Goal: Check status: Check status

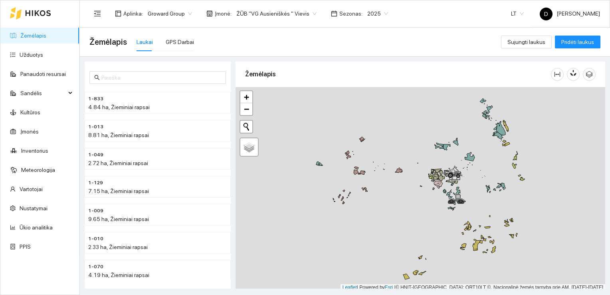
click at [525, 121] on div at bounding box center [421, 189] width 370 height 204
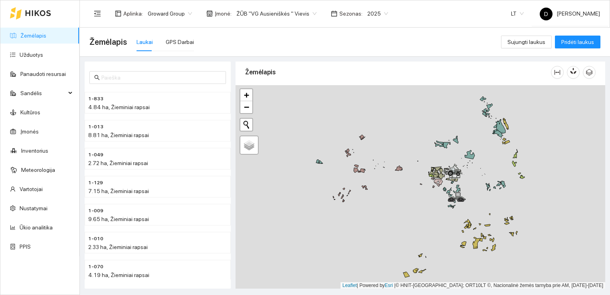
click at [570, 186] on div at bounding box center [421, 187] width 370 height 204
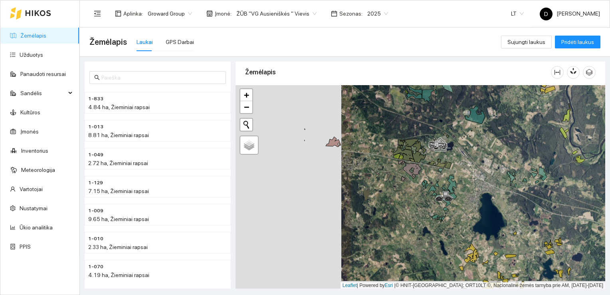
drag, startPoint x: 377, startPoint y: 210, endPoint x: 483, endPoint y: 202, distance: 106.2
click at [483, 202] on div at bounding box center [421, 187] width 370 height 204
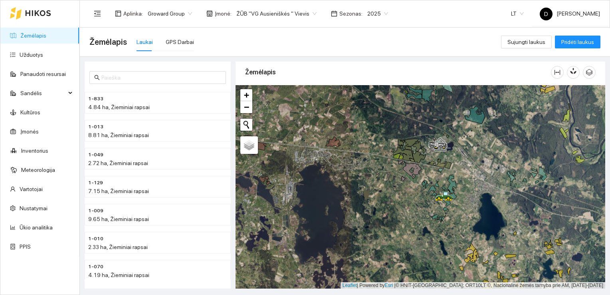
click at [414, 196] on div at bounding box center [421, 187] width 370 height 204
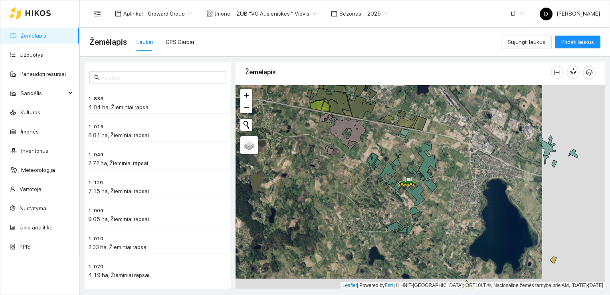
drag, startPoint x: 414, startPoint y: 196, endPoint x: 351, endPoint y: 186, distance: 64.0
click at [351, 186] on div at bounding box center [421, 187] width 370 height 204
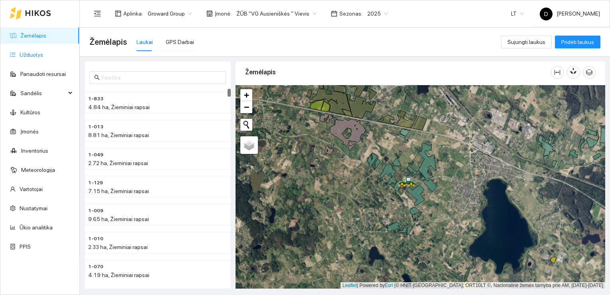
click at [38, 54] on link "Užduotys" at bounding box center [32, 55] width 24 height 6
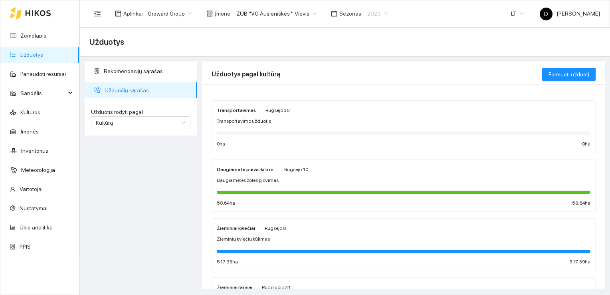
click at [368, 14] on span "2025" at bounding box center [378, 14] width 21 height 12
click at [453, 43] on div "Užduotys" at bounding box center [344, 42] width 511 height 16
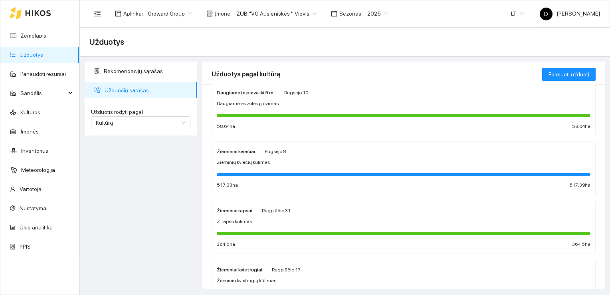
scroll to position [42, 0]
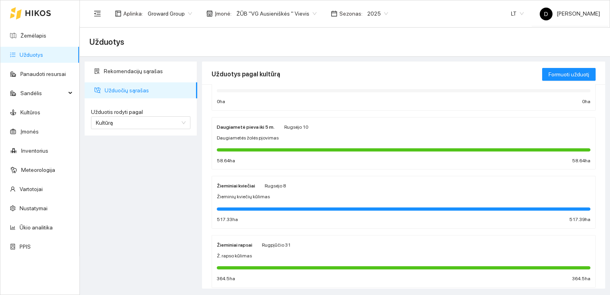
click at [263, 208] on div at bounding box center [404, 208] width 374 height 3
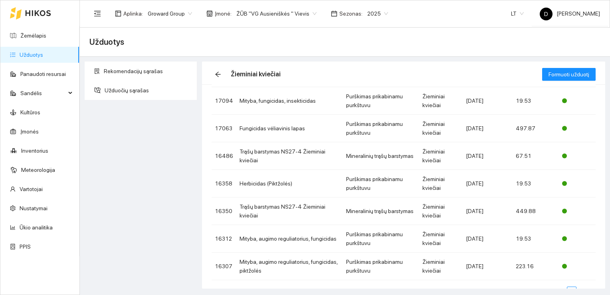
scroll to position [151, 0]
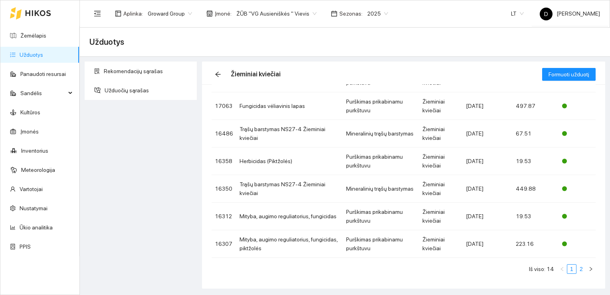
click at [578, 270] on link "2" at bounding box center [581, 268] width 9 height 9
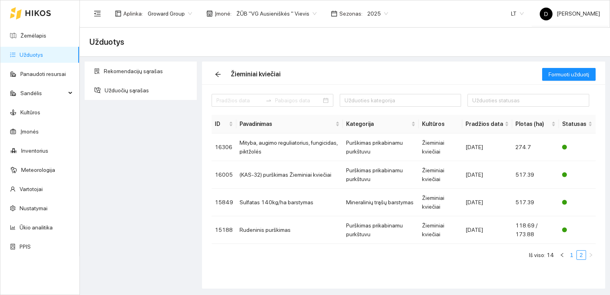
click at [570, 253] on link "1" at bounding box center [572, 254] width 9 height 9
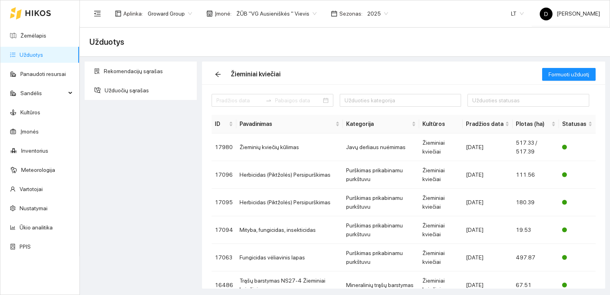
click at [376, 13] on span "2025" at bounding box center [378, 14] width 21 height 12
click at [369, 109] on div "2026" at bounding box center [368, 105] width 20 height 9
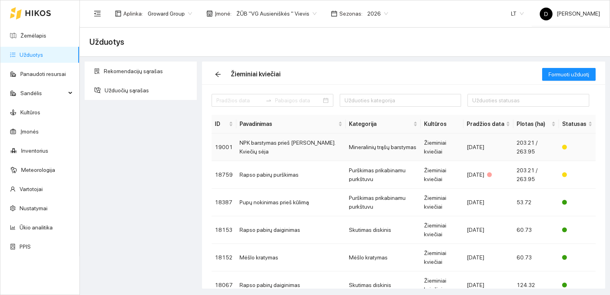
click at [257, 144] on td "NPK barstymas prieš [PERSON_NAME]. Kviečių sėja" at bounding box center [291, 147] width 109 height 28
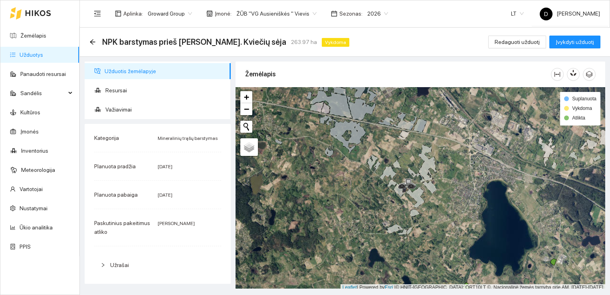
click at [97, 43] on div "NPK barstymas prieš [PERSON_NAME]. Kviečių sėja 263.97 ha Vykdoma" at bounding box center [220, 42] width 263 height 13
click at [91, 41] on icon "arrow-left" at bounding box center [92, 41] width 5 height 5
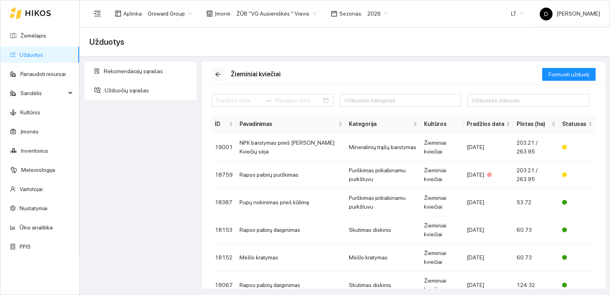
click at [219, 73] on icon "arrow-left" at bounding box center [218, 74] width 6 height 6
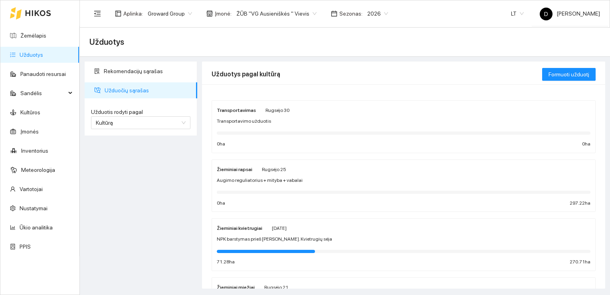
click at [241, 226] on strong "Žieminiai kvietrugiai" at bounding box center [240, 228] width 46 height 6
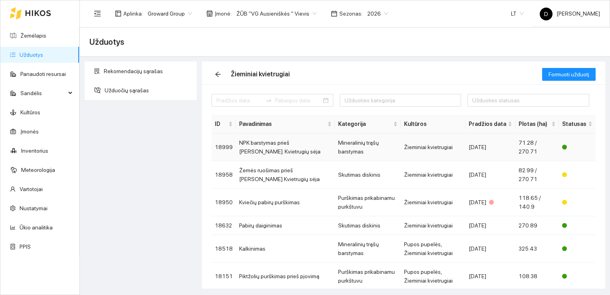
click at [266, 148] on td "NPK barstymas prieš [PERSON_NAME]. Kvietrugių sėja" at bounding box center [285, 147] width 99 height 28
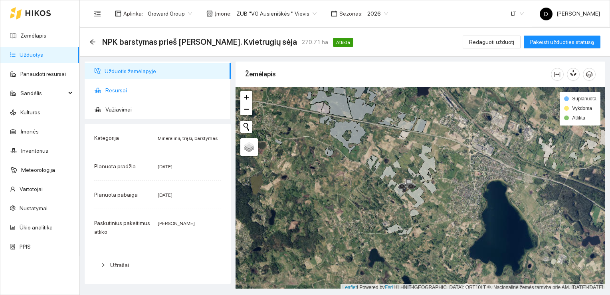
click at [115, 92] on span "Resursai" at bounding box center [164, 90] width 119 height 16
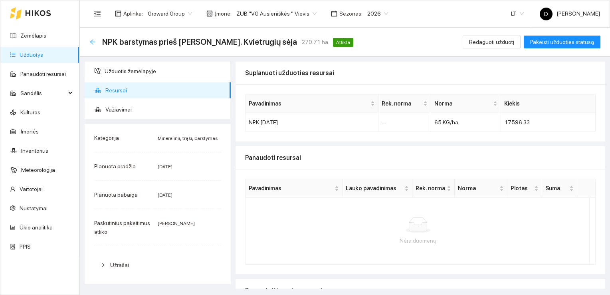
click at [92, 42] on icon "arrow-left" at bounding box center [92, 41] width 5 height 5
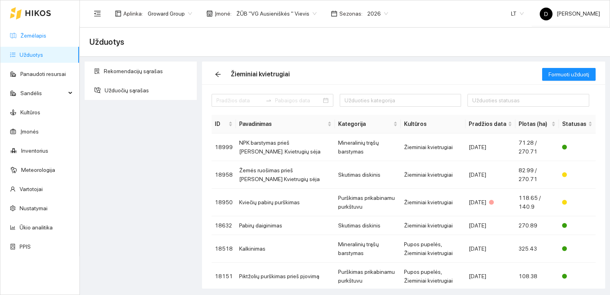
click at [37, 36] on link "Žemėlapis" at bounding box center [33, 35] width 26 height 6
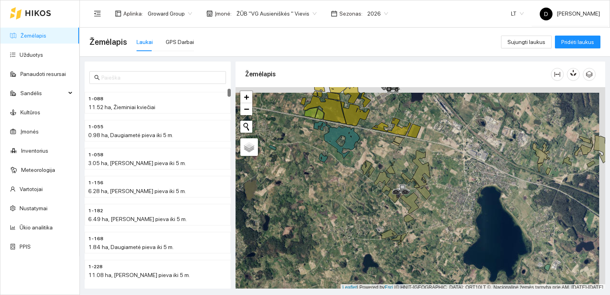
scroll to position [2, 0]
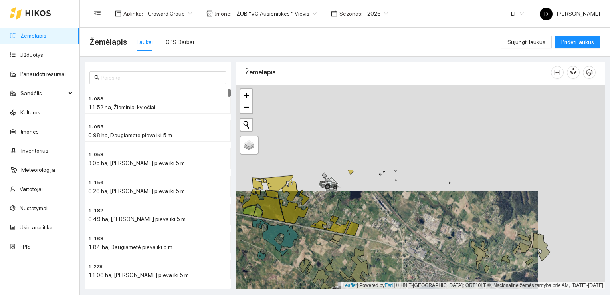
drag, startPoint x: 378, startPoint y: 149, endPoint x: 306, endPoint y: 263, distance: 133.9
click at [306, 263] on div at bounding box center [421, 187] width 370 height 204
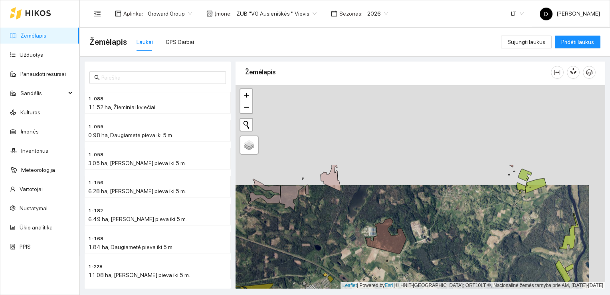
drag, startPoint x: 479, startPoint y: 121, endPoint x: 463, endPoint y: 228, distance: 108.0
click at [463, 228] on div at bounding box center [421, 187] width 370 height 204
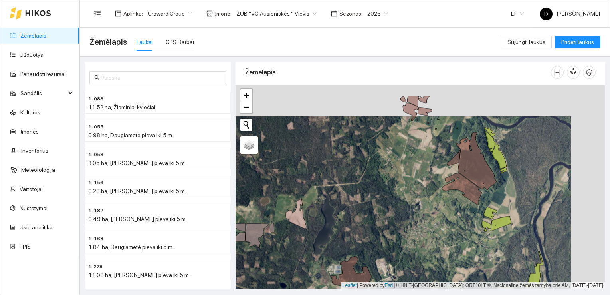
drag, startPoint x: 459, startPoint y: 149, endPoint x: 417, endPoint y: 191, distance: 59.3
click at [417, 191] on div at bounding box center [421, 187] width 370 height 204
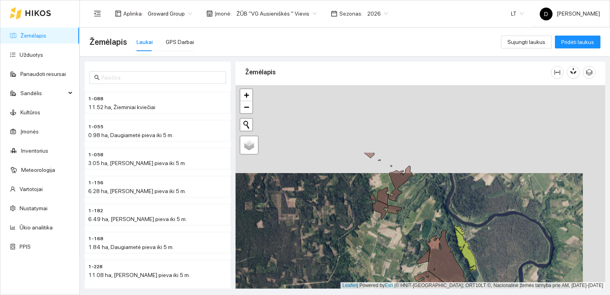
drag, startPoint x: 448, startPoint y: 133, endPoint x: 425, endPoint y: 221, distance: 90.7
click at [425, 221] on div at bounding box center [421, 187] width 370 height 204
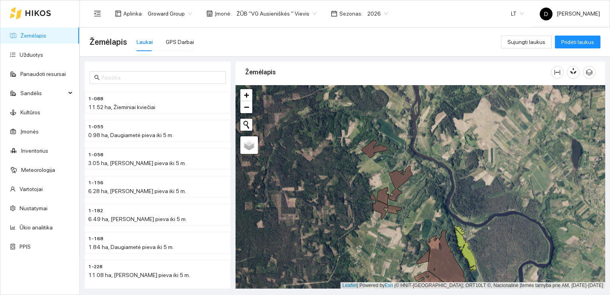
click at [422, 163] on div at bounding box center [421, 187] width 370 height 204
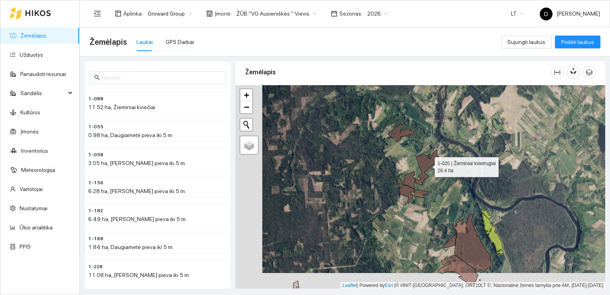
drag, startPoint x: 401, startPoint y: 181, endPoint x: 428, endPoint y: 165, distance: 31.2
click at [428, 165] on icon at bounding box center [427, 167] width 24 height 35
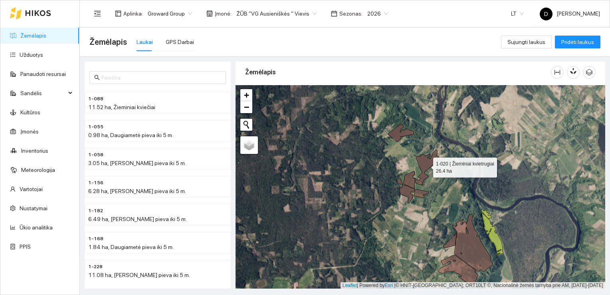
click at [428, 165] on icon at bounding box center [427, 167] width 24 height 35
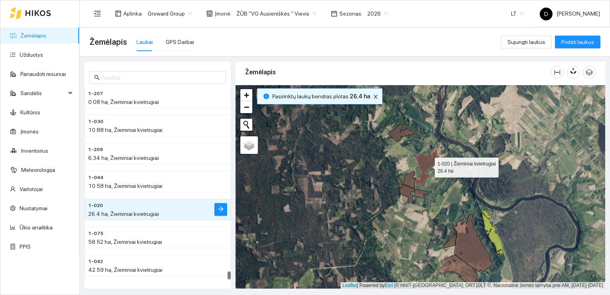
click at [428, 165] on icon at bounding box center [427, 167] width 24 height 35
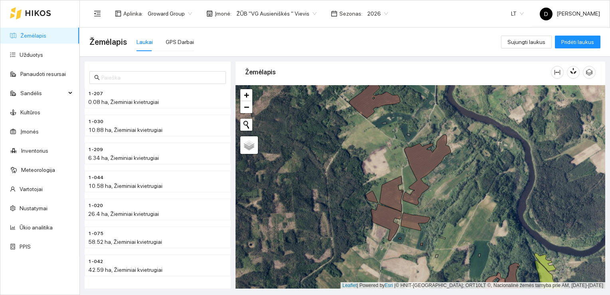
click at [447, 180] on div at bounding box center [421, 187] width 370 height 204
click at [261, 43] on div "Žemėlapis Laukai GPS Darbai" at bounding box center [295, 42] width 412 height 26
click at [45, 38] on link "Žemėlapis" at bounding box center [33, 35] width 26 height 6
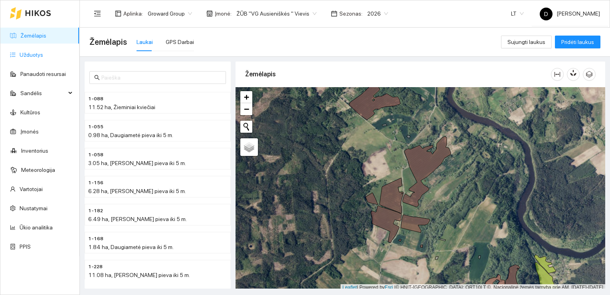
click at [34, 55] on link "Užduotys" at bounding box center [32, 55] width 24 height 6
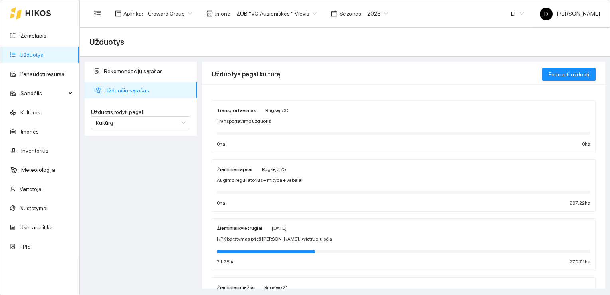
click at [139, 184] on div "Rekomendacijų sąrašas Užduočių sąrašas Užduotis rodyti pagal Kultūrą Užduotis r…" at bounding box center [140, 175] width 117 height 227
click at [147, 194] on div "Rekomendacijų sąrašas Užduočių sąrašas Užduotis rodyti pagal Kultūrą Užduotis r…" at bounding box center [140, 175] width 117 height 227
click at [254, 229] on strong "Žieminiai kvietrugiai" at bounding box center [240, 228] width 46 height 6
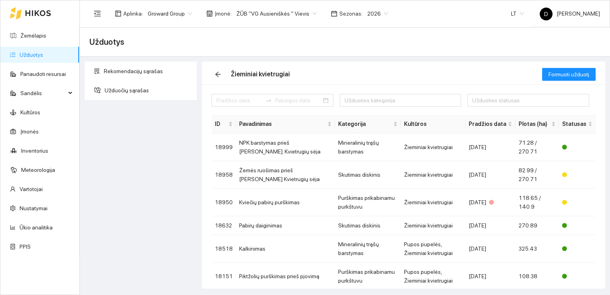
drag, startPoint x: 605, startPoint y: 228, endPoint x: 604, endPoint y: 174, distance: 54.3
click at [604, 174] on div "Užduoties kategorija Užduoties statusas ID Pavadinimas Kategorija Kultūros Prad…" at bounding box center [404, 186] width 404 height 204
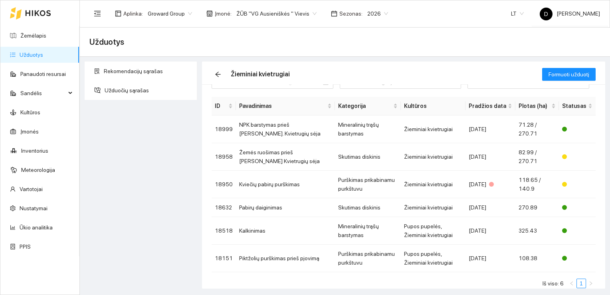
scroll to position [32, 0]
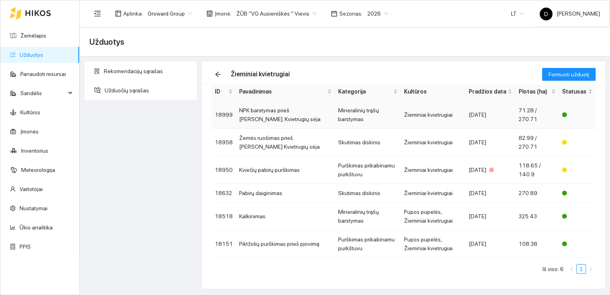
click at [302, 111] on td "NPK barstymas prieš [PERSON_NAME]. Kvietrugių sėja" at bounding box center [285, 115] width 99 height 28
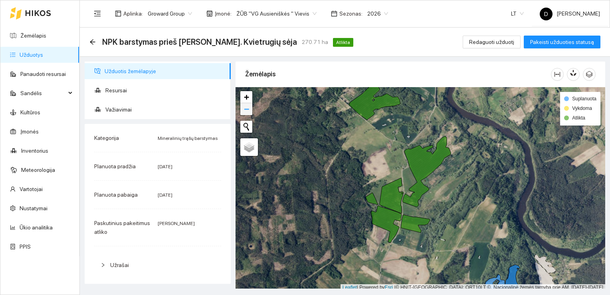
click at [244, 105] on span "−" at bounding box center [246, 109] width 5 height 10
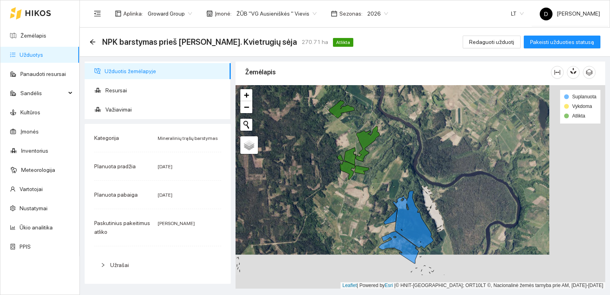
drag, startPoint x: 380, startPoint y: 208, endPoint x: 324, endPoint y: 173, distance: 65.6
click at [324, 173] on div at bounding box center [421, 187] width 370 height 204
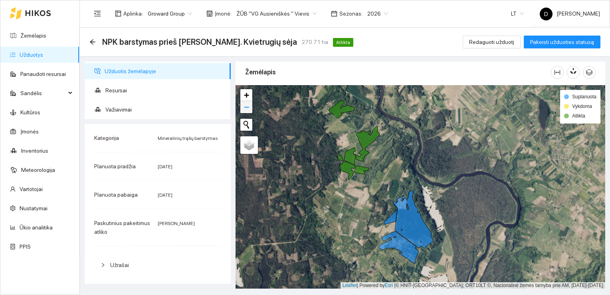
click at [246, 109] on span "−" at bounding box center [246, 107] width 5 height 10
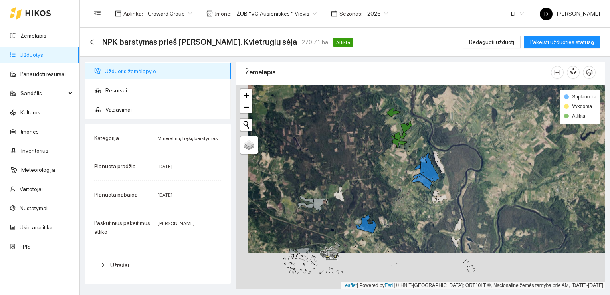
drag, startPoint x: 355, startPoint y: 216, endPoint x: 367, endPoint y: 180, distance: 37.7
click at [367, 180] on div at bounding box center [421, 187] width 370 height 204
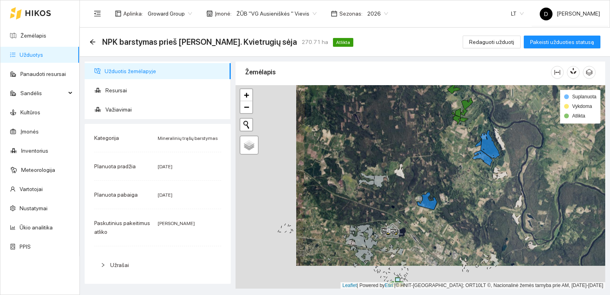
drag, startPoint x: 382, startPoint y: 192, endPoint x: 443, endPoint y: 169, distance: 65.0
click at [443, 169] on div at bounding box center [421, 187] width 370 height 204
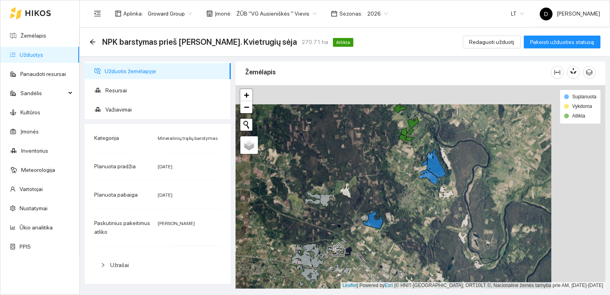
drag, startPoint x: 434, startPoint y: 136, endPoint x: 380, endPoint y: 155, distance: 57.2
click at [380, 155] on div at bounding box center [421, 187] width 370 height 204
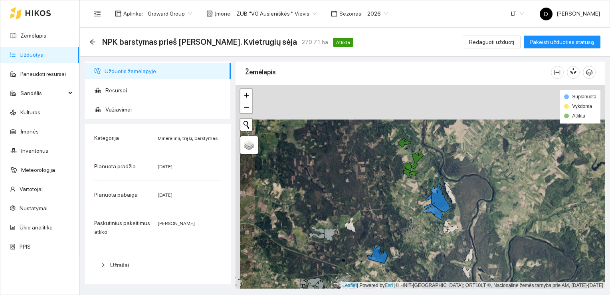
drag, startPoint x: 380, startPoint y: 155, endPoint x: 385, endPoint y: 189, distance: 34.6
click at [385, 189] on div at bounding box center [421, 187] width 370 height 204
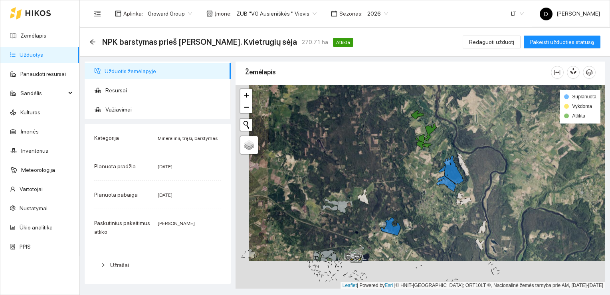
drag, startPoint x: 388, startPoint y: 212, endPoint x: 401, endPoint y: 184, distance: 30.9
click at [401, 184] on div at bounding box center [421, 187] width 370 height 204
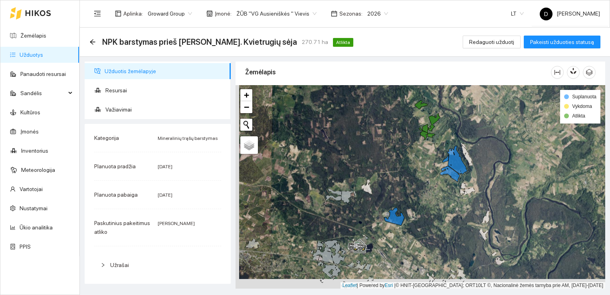
drag, startPoint x: 405, startPoint y: 187, endPoint x: 409, endPoint y: 177, distance: 10.6
click at [409, 177] on div at bounding box center [421, 187] width 370 height 204
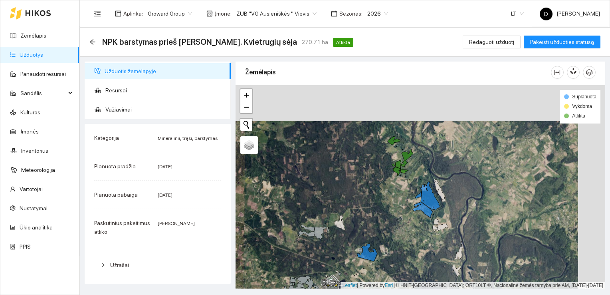
drag, startPoint x: 420, startPoint y: 169, endPoint x: 393, endPoint y: 205, distance: 45.1
click at [393, 205] on div at bounding box center [421, 187] width 370 height 204
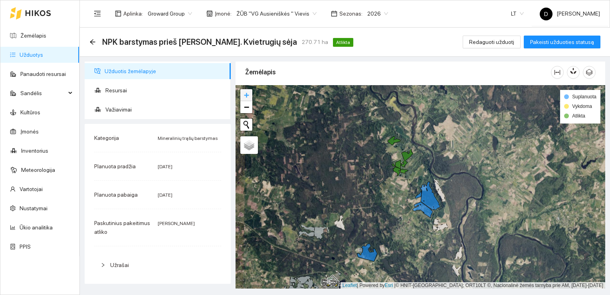
click at [244, 93] on span "+" at bounding box center [246, 95] width 5 height 10
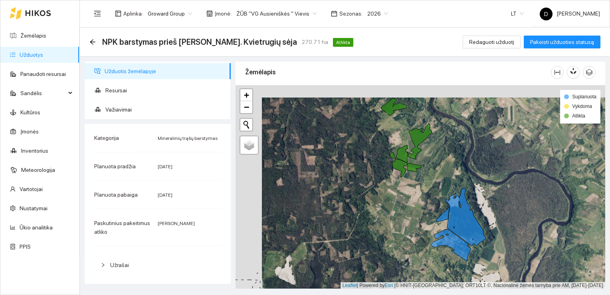
drag, startPoint x: 316, startPoint y: 152, endPoint x: 342, endPoint y: 164, distance: 29.0
click at [342, 164] on div at bounding box center [421, 187] width 370 height 204
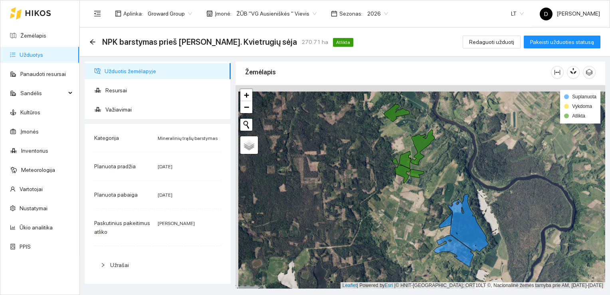
drag, startPoint x: 382, startPoint y: 133, endPoint x: 385, endPoint y: 140, distance: 7.3
click at [385, 140] on div at bounding box center [421, 187] width 370 height 204
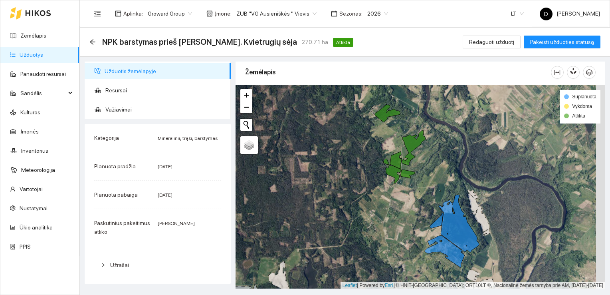
drag, startPoint x: 347, startPoint y: 148, endPoint x: 337, endPoint y: 148, distance: 9.6
click at [337, 148] on div at bounding box center [421, 187] width 370 height 204
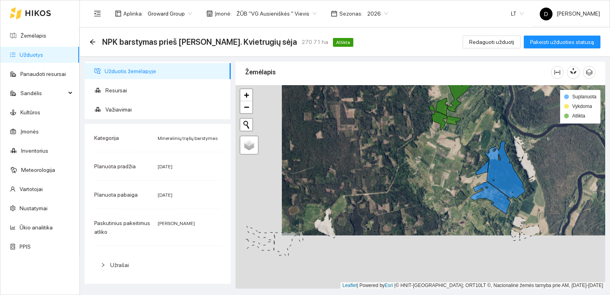
drag, startPoint x: 379, startPoint y: 217, endPoint x: 432, endPoint y: 151, distance: 85.2
click at [432, 151] on div at bounding box center [421, 187] width 370 height 204
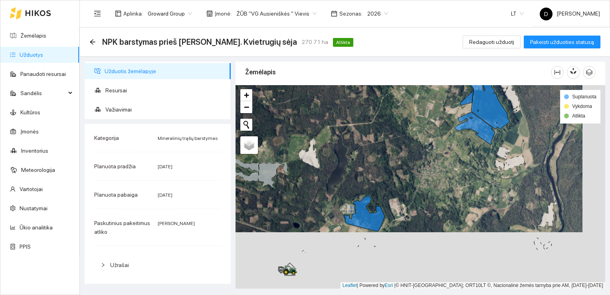
drag, startPoint x: 417, startPoint y: 199, endPoint x: 394, endPoint y: 142, distance: 61.1
click at [394, 142] on div at bounding box center [421, 187] width 370 height 204
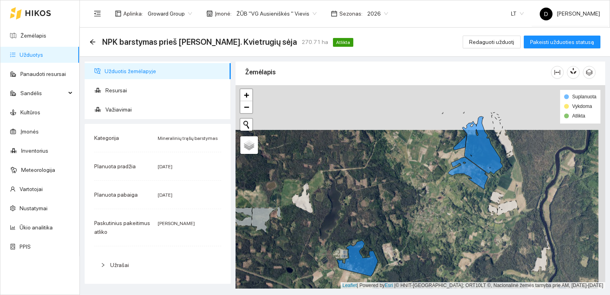
drag, startPoint x: 366, startPoint y: 116, endPoint x: 355, endPoint y: 175, distance: 60.6
click at [355, 175] on div at bounding box center [421, 187] width 370 height 204
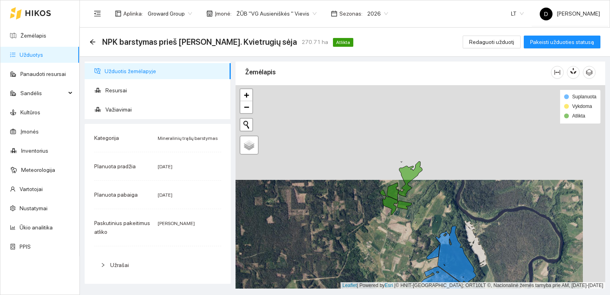
drag, startPoint x: 365, startPoint y: 139, endPoint x: 343, endPoint y: 234, distance: 97.3
click at [343, 234] on div at bounding box center [421, 187] width 370 height 204
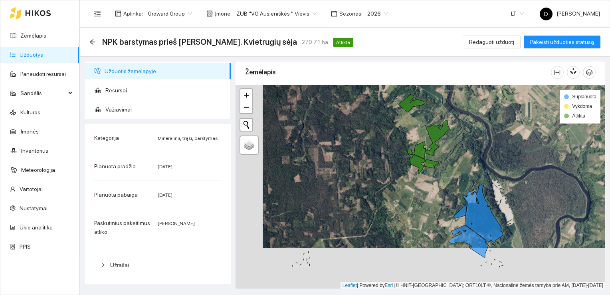
drag, startPoint x: 340, startPoint y: 203, endPoint x: 368, endPoint y: 162, distance: 49.3
click at [368, 162] on div at bounding box center [421, 187] width 370 height 204
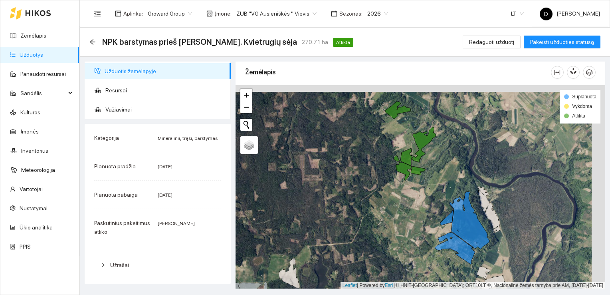
drag, startPoint x: 379, startPoint y: 178, endPoint x: 365, endPoint y: 185, distance: 15.2
click at [365, 185] on div at bounding box center [421, 187] width 370 height 204
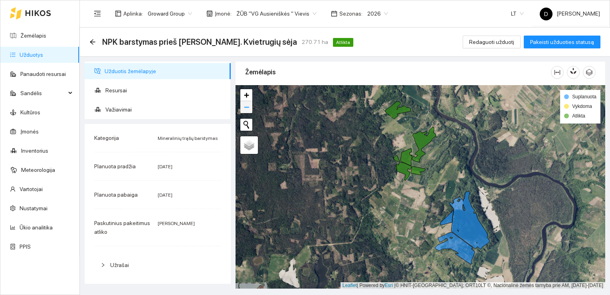
click at [246, 106] on span "−" at bounding box center [246, 107] width 5 height 10
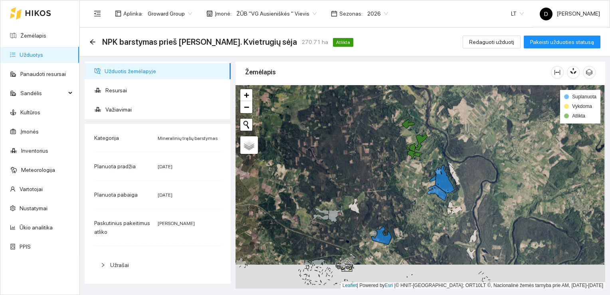
drag, startPoint x: 359, startPoint y: 192, endPoint x: 358, endPoint y: 167, distance: 24.4
click at [358, 167] on div at bounding box center [421, 187] width 370 height 204
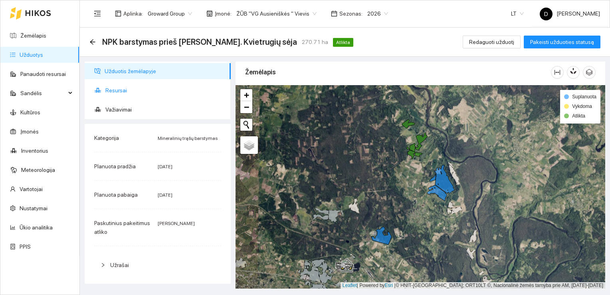
click at [120, 91] on span "Resursai" at bounding box center [164, 90] width 119 height 16
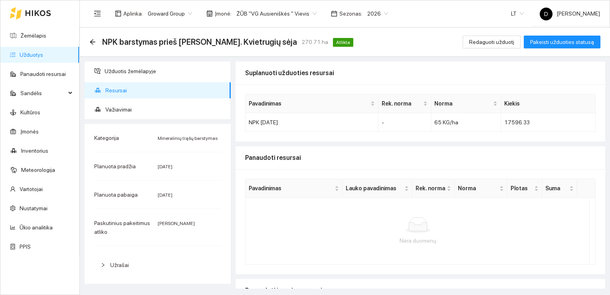
click at [120, 91] on span "Resursai" at bounding box center [164, 90] width 119 height 16
drag, startPoint x: 355, startPoint y: 95, endPoint x: 342, endPoint y: 105, distance: 16.5
click at [342, 105] on div "Suplanuoti užduoties resursai Pavadinimas Rek. [PERSON_NAME] NPK [DATE] - 65 KG…" at bounding box center [421, 102] width 370 height 80
click at [296, 227] on div at bounding box center [418, 225] width 332 height 16
click at [157, 73] on span "Užduotis žemėlapyje" at bounding box center [165, 71] width 120 height 16
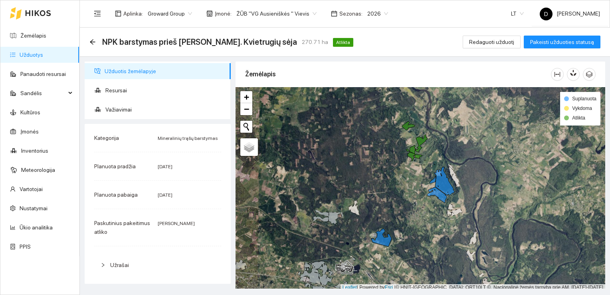
scroll to position [2, 0]
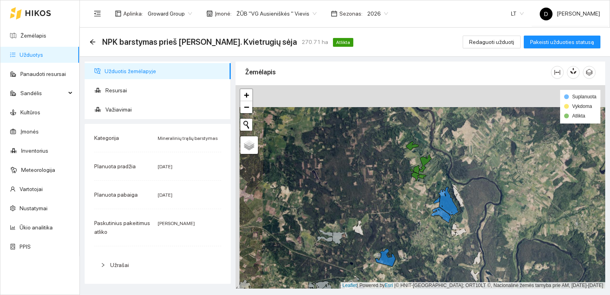
drag, startPoint x: 402, startPoint y: 177, endPoint x: 406, endPoint y: 199, distance: 22.3
click at [406, 199] on div at bounding box center [421, 187] width 370 height 204
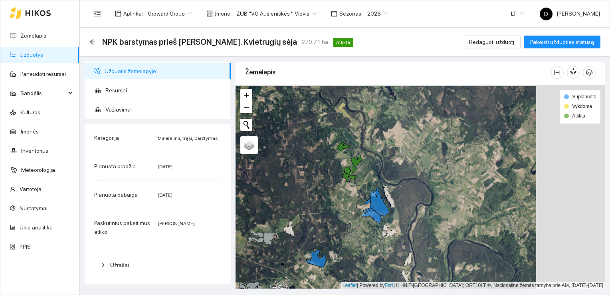
drag, startPoint x: 375, startPoint y: 209, endPoint x: 306, endPoint y: 210, distance: 69.1
click at [306, 210] on div at bounding box center [421, 187] width 370 height 204
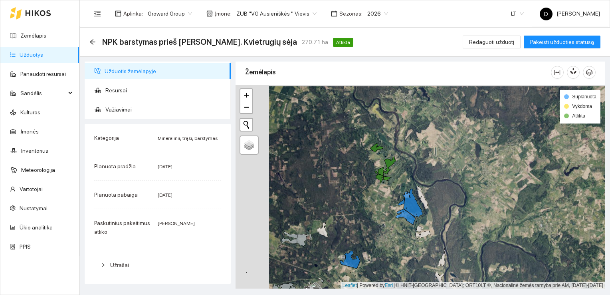
drag, startPoint x: 337, startPoint y: 187, endPoint x: 370, endPoint y: 188, distance: 33.6
click at [370, 188] on div at bounding box center [421, 187] width 370 height 204
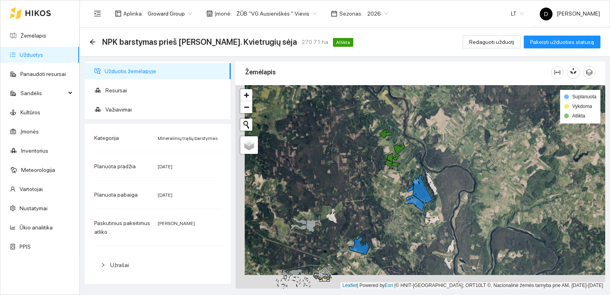
drag, startPoint x: 370, startPoint y: 188, endPoint x: 384, endPoint y: 166, distance: 25.7
click at [384, 166] on div at bounding box center [421, 187] width 370 height 204
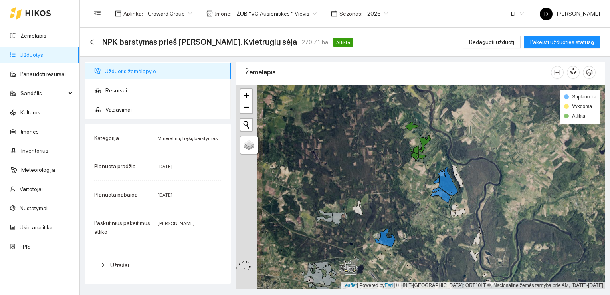
drag, startPoint x: 373, startPoint y: 179, endPoint x: 394, endPoint y: 179, distance: 21.2
click at [394, 179] on div at bounding box center [421, 187] width 370 height 204
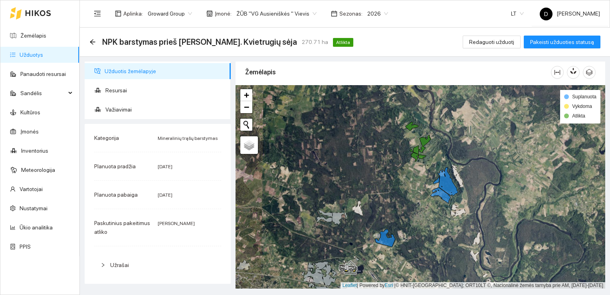
click at [361, 41] on div "NPK barstymas prieš [PERSON_NAME]. Kvietrugių sėja 270.71 ha Atlikta Redaguoti …" at bounding box center [344, 42] width 511 height 16
click at [467, 14] on div "Aplinka : Groward Group Įmonė : ŽŪB "VG Ausieniškės " Vievis Sezonas : 2026 LT …" at bounding box center [344, 13] width 511 height 26
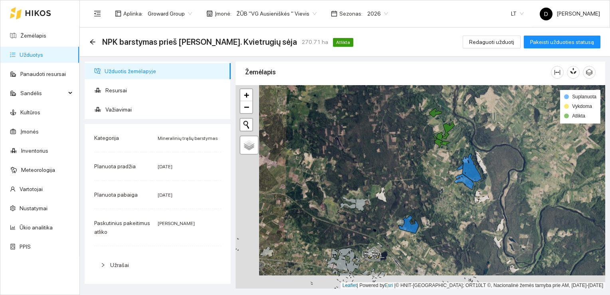
drag, startPoint x: 392, startPoint y: 152, endPoint x: 428, endPoint y: 138, distance: 38.8
click at [428, 138] on div at bounding box center [421, 187] width 370 height 204
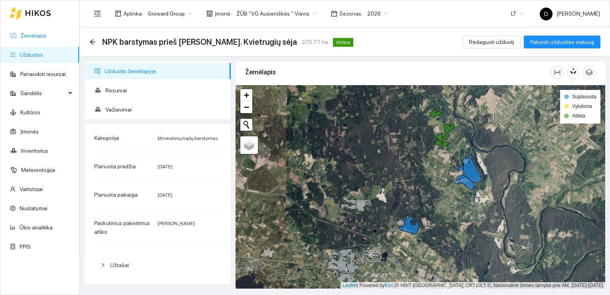
click at [35, 37] on link "Žemėlapis" at bounding box center [33, 35] width 26 height 6
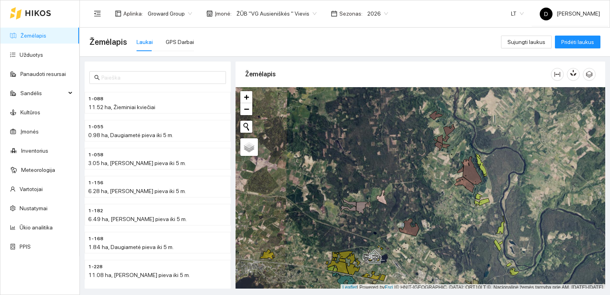
click at [331, 34] on div "Žemėlapis Laukai GPS Darbai" at bounding box center [295, 42] width 412 height 26
click at [283, 35] on div "Žemėlapis Laukai GPS Darbai" at bounding box center [295, 42] width 412 height 26
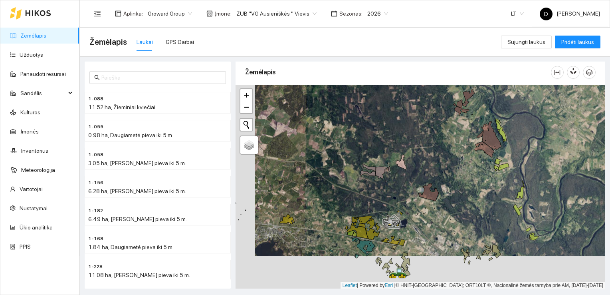
drag, startPoint x: 527, startPoint y: 212, endPoint x: 547, endPoint y: 179, distance: 38.5
click at [547, 179] on div at bounding box center [421, 187] width 370 height 204
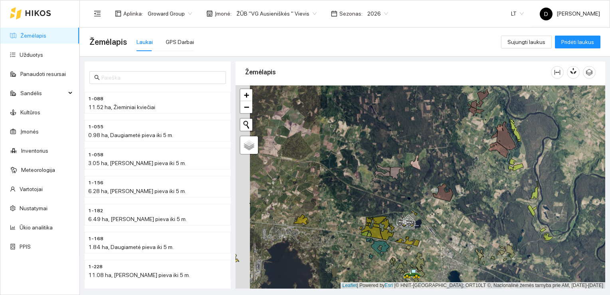
drag, startPoint x: 473, startPoint y: 237, endPoint x: 487, endPoint y: 238, distance: 14.4
click at [487, 238] on div at bounding box center [421, 187] width 370 height 204
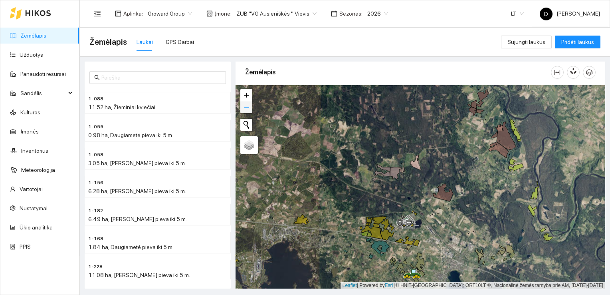
click at [247, 109] on span "−" at bounding box center [246, 107] width 5 height 10
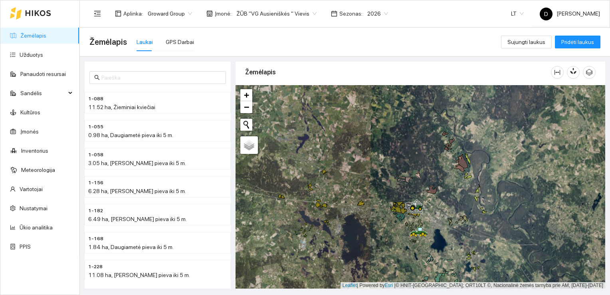
click at [400, 133] on div at bounding box center [421, 187] width 370 height 204
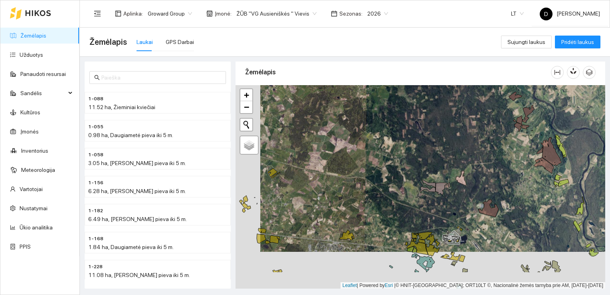
drag, startPoint x: 440, startPoint y: 171, endPoint x: 465, endPoint y: 133, distance: 44.7
click at [465, 133] on div at bounding box center [421, 187] width 370 height 204
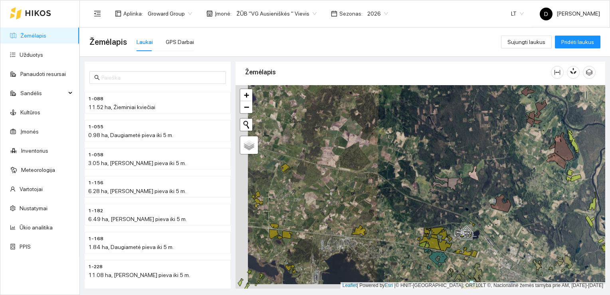
drag, startPoint x: 358, startPoint y: 189, endPoint x: 370, endPoint y: 184, distance: 13.3
click at [370, 184] on div at bounding box center [421, 187] width 370 height 204
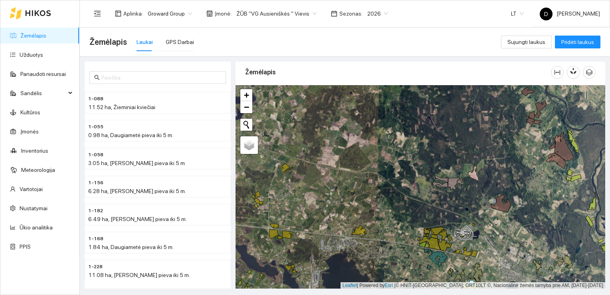
click at [412, 38] on div "Žemėlapis Laukai GPS Darbai" at bounding box center [295, 42] width 412 height 26
click at [259, 41] on div "Žemėlapis Laukai GPS Darbai" at bounding box center [295, 42] width 412 height 26
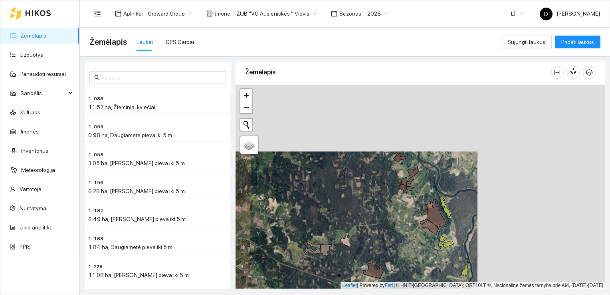
drag, startPoint x: 538, startPoint y: 246, endPoint x: 417, endPoint y: 272, distance: 123.6
click at [460, 272] on icon at bounding box center [464, 267] width 9 height 18
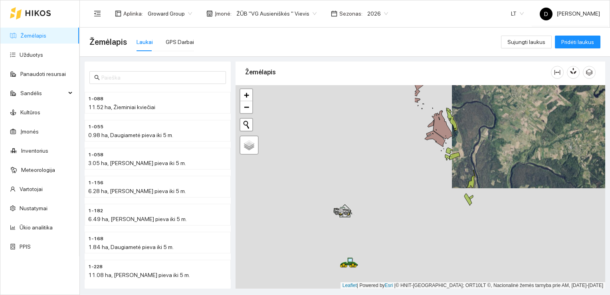
drag, startPoint x: 268, startPoint y: 205, endPoint x: 485, endPoint y: 104, distance: 238.8
click at [485, 104] on div at bounding box center [421, 187] width 370 height 204
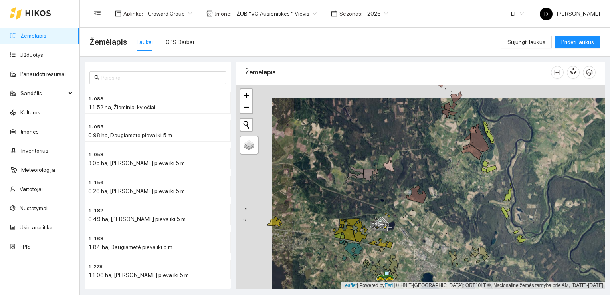
drag, startPoint x: 411, startPoint y: 140, endPoint x: 447, endPoint y: 153, distance: 39.0
click at [447, 153] on div at bounding box center [421, 187] width 370 height 204
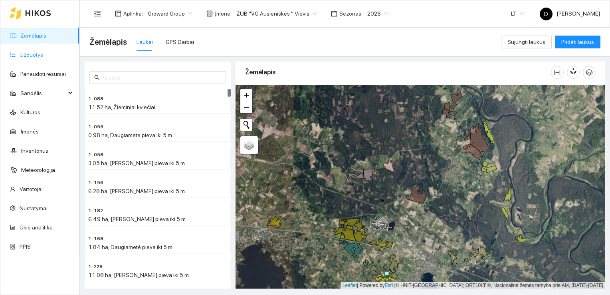
click at [36, 58] on link "Užduotys" at bounding box center [32, 55] width 24 height 6
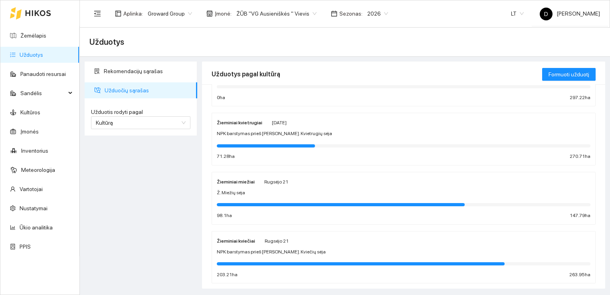
scroll to position [128, 0]
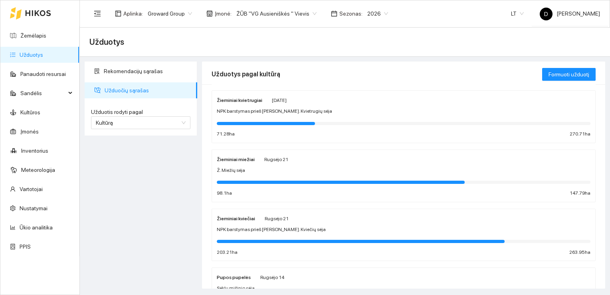
click at [105, 180] on div "Rekomendacijų sąrašas Užduočių sąrašas Užduotis rodyti pagal Kultūrą Užduotis r…" at bounding box center [140, 175] width 117 height 227
click at [246, 103] on div "Žieminiai kvietrugiai" at bounding box center [240, 99] width 46 height 9
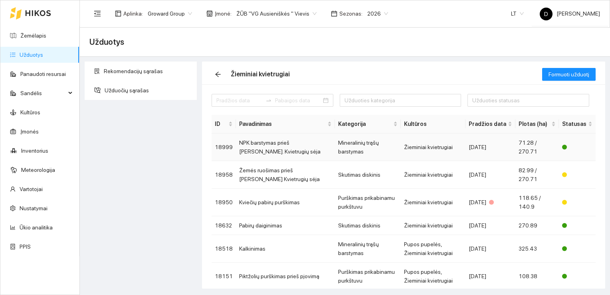
drag, startPoint x: 271, startPoint y: 148, endPoint x: 278, endPoint y: 149, distance: 7.2
click at [278, 149] on td "NPK barstymas prieš [PERSON_NAME]. Kvietrugių sėja" at bounding box center [285, 147] width 99 height 28
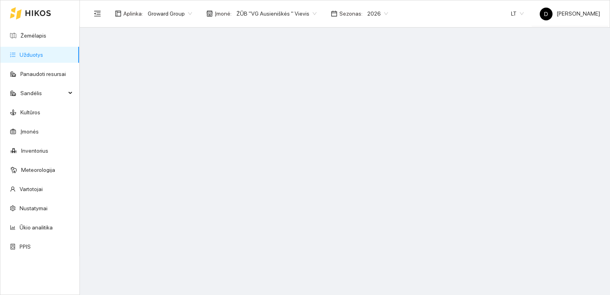
click at [278, 149] on main at bounding box center [345, 161] width 531 height 267
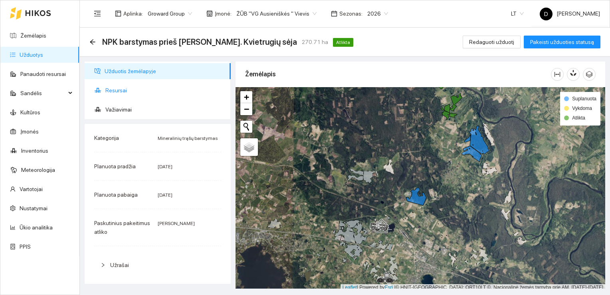
click at [121, 91] on span "Resursai" at bounding box center [164, 90] width 119 height 16
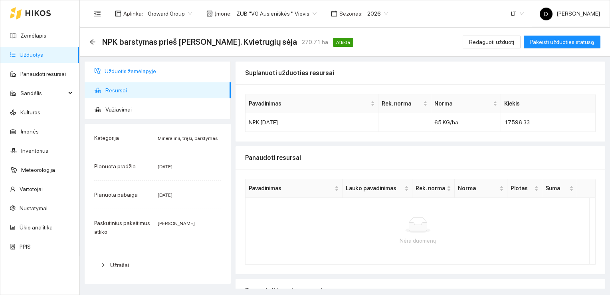
click at [137, 73] on span "Užduotis žemėlapyje" at bounding box center [165, 71] width 120 height 16
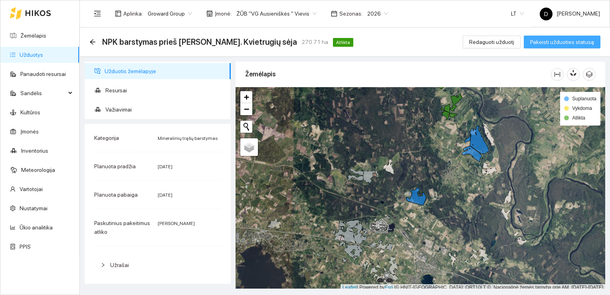
click at [555, 42] on span "Pakeisti užduoties statusą" at bounding box center [563, 42] width 64 height 9
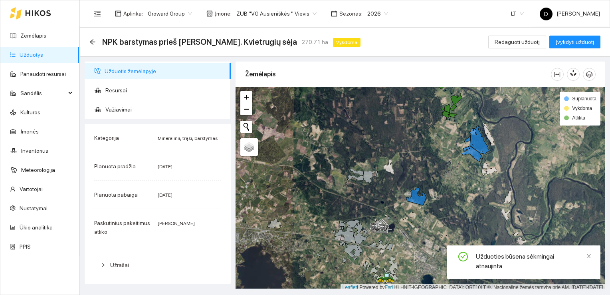
click at [394, 42] on div "NPK barstymas prieš [PERSON_NAME]. Kvietrugių sėja 270.71 ha Vykdoma Redaguoti …" at bounding box center [344, 42] width 511 height 16
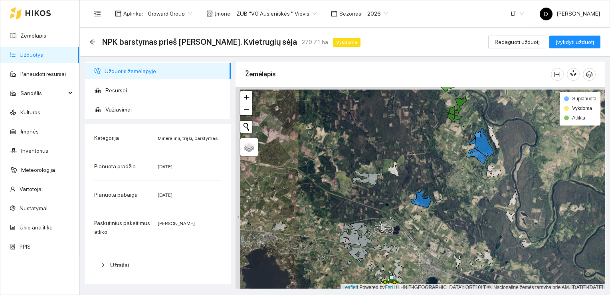
scroll to position [2, 0]
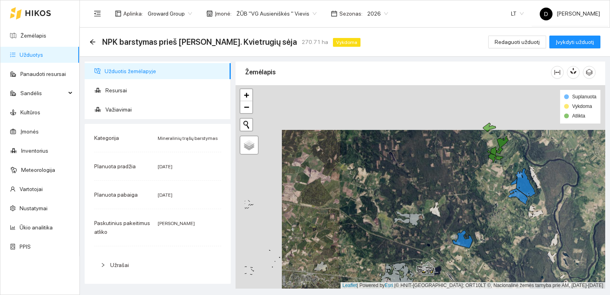
drag, startPoint x: 437, startPoint y: 156, endPoint x: 483, endPoint y: 201, distance: 64.4
click at [483, 201] on div at bounding box center [421, 187] width 370 height 204
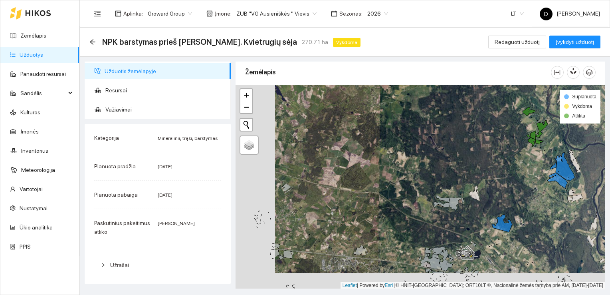
drag, startPoint x: 467, startPoint y: 204, endPoint x: 507, endPoint y: 188, distance: 42.7
click at [507, 188] on div at bounding box center [421, 187] width 370 height 204
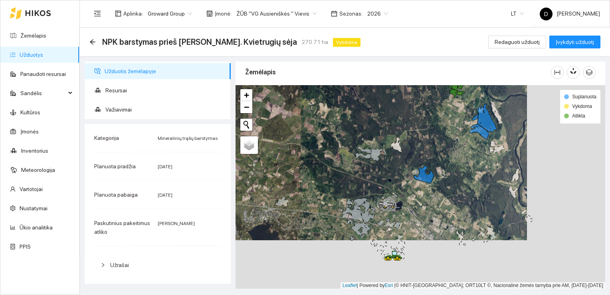
drag, startPoint x: 507, startPoint y: 193, endPoint x: 428, endPoint y: 144, distance: 92.2
click at [428, 144] on div at bounding box center [421, 187] width 370 height 204
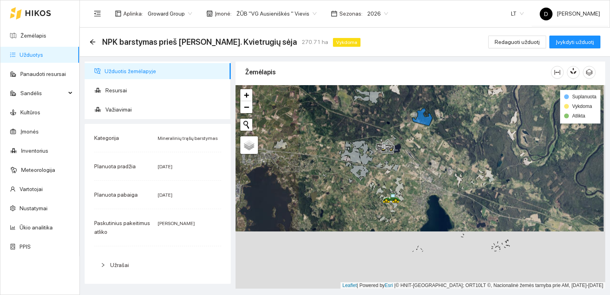
drag, startPoint x: 363, startPoint y: 266, endPoint x: 362, endPoint y: 208, distance: 57.6
click at [362, 208] on div at bounding box center [421, 187] width 370 height 204
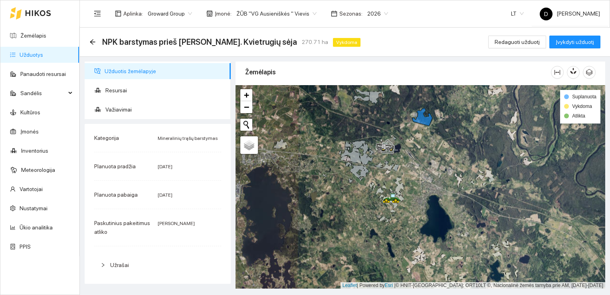
click at [362, 208] on div at bounding box center [421, 187] width 370 height 204
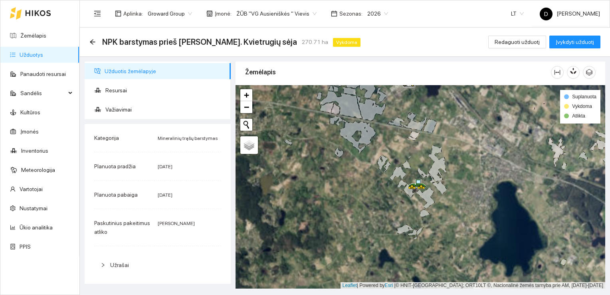
click at [362, 208] on div at bounding box center [421, 187] width 370 height 204
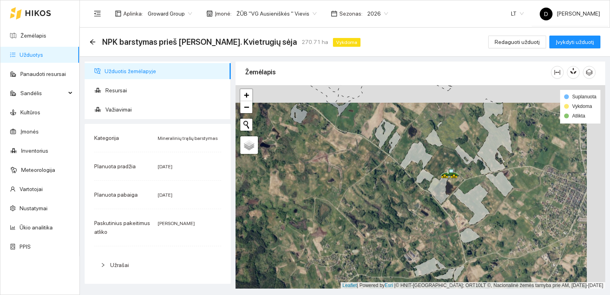
drag, startPoint x: 421, startPoint y: 181, endPoint x: 403, endPoint y: 199, distance: 25.4
click at [403, 199] on div at bounding box center [421, 187] width 370 height 204
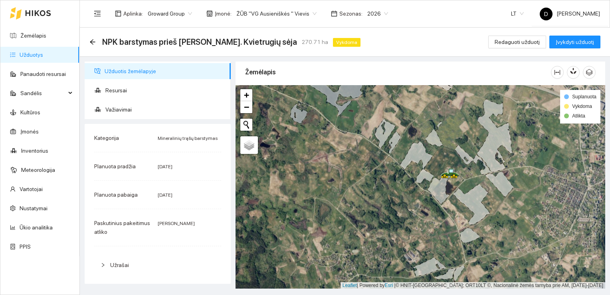
click at [403, 199] on div at bounding box center [421, 187] width 370 height 204
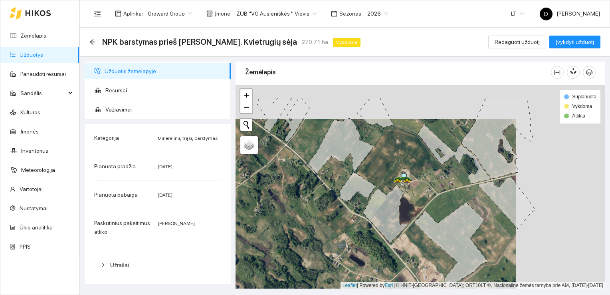
drag, startPoint x: 424, startPoint y: 180, endPoint x: 333, endPoint y: 214, distance: 97.6
click at [333, 214] on div at bounding box center [421, 187] width 370 height 204
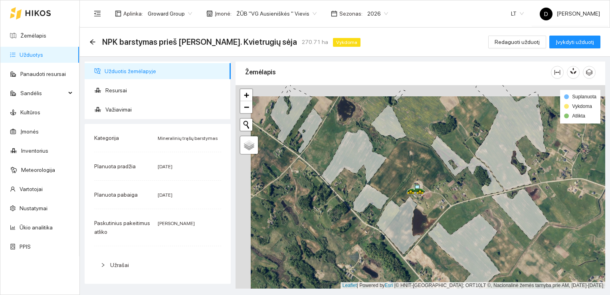
drag, startPoint x: 333, startPoint y: 214, endPoint x: 348, endPoint y: 225, distance: 18.9
click at [348, 225] on div at bounding box center [421, 187] width 370 height 204
